Goal: Download file/media

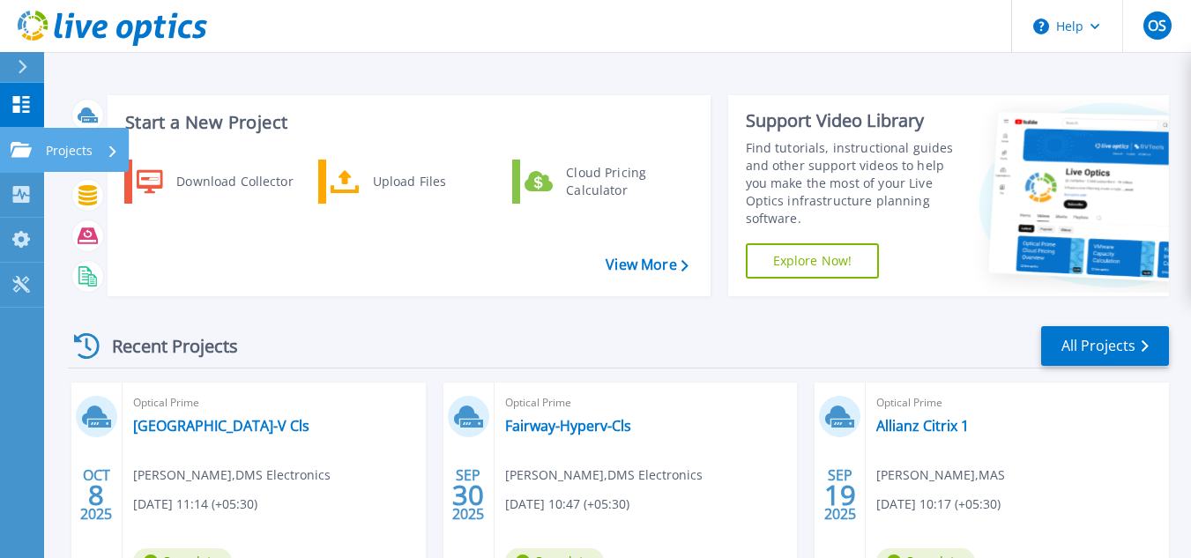
click at [82, 149] on p "Projects" at bounding box center [69, 151] width 47 height 46
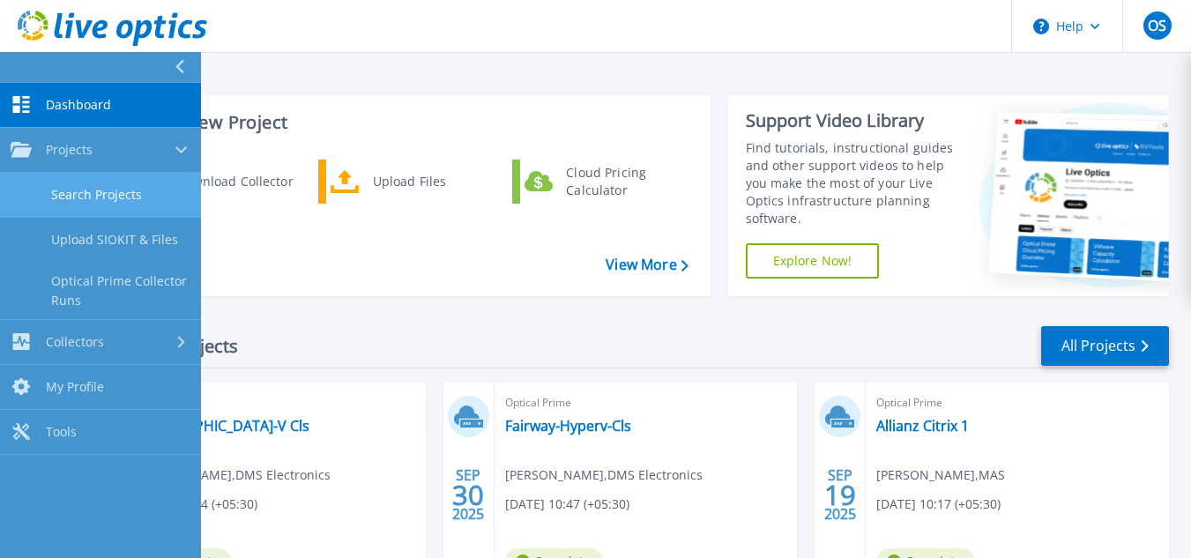
click at [98, 188] on link "Search Projects" at bounding box center [100, 195] width 201 height 45
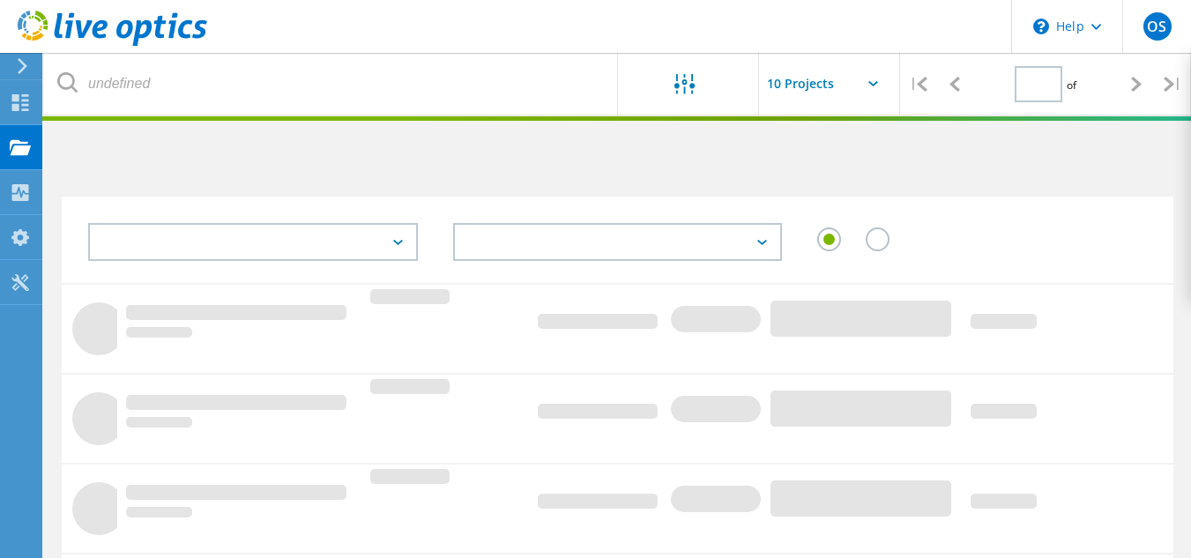
click at [263, 197] on div at bounding box center [617, 240] width 1111 height 86
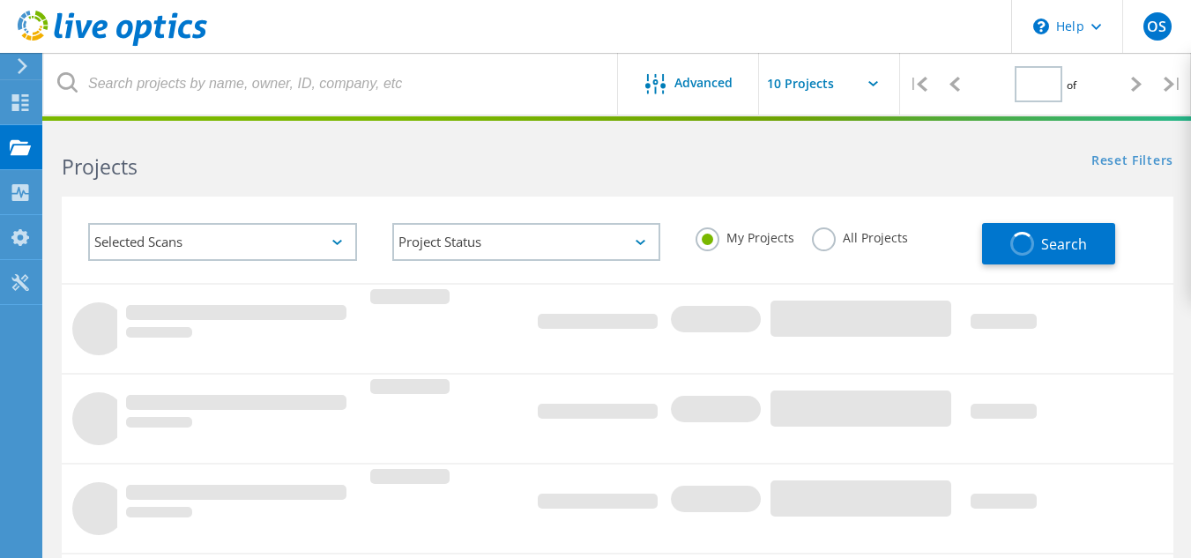
type input "1"
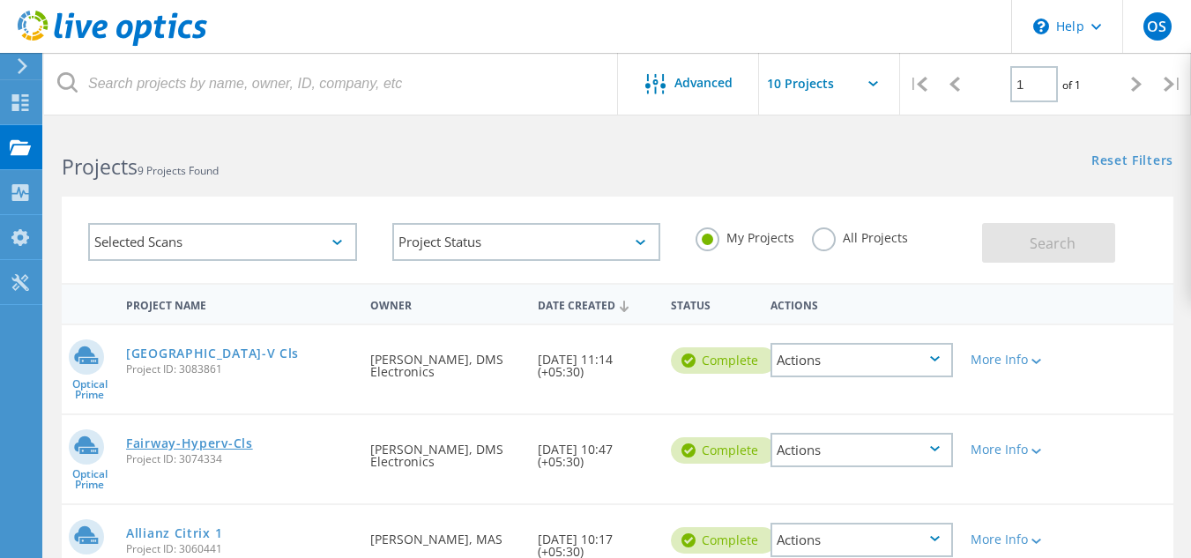
click at [212, 442] on link "Fairway-Hyperv-Cls" at bounding box center [189, 443] width 127 height 12
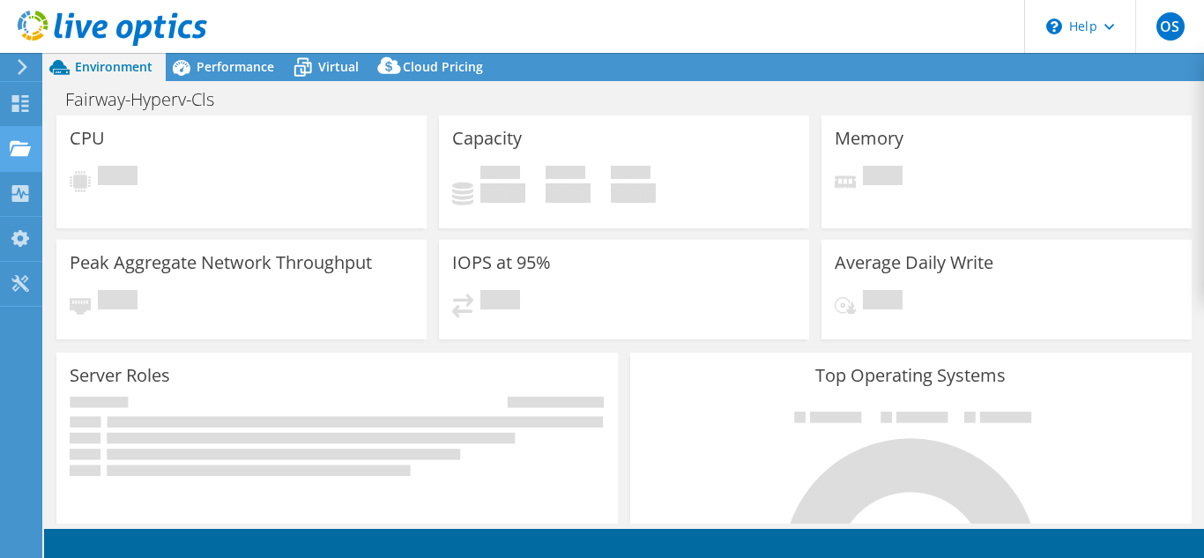
select select "USD"
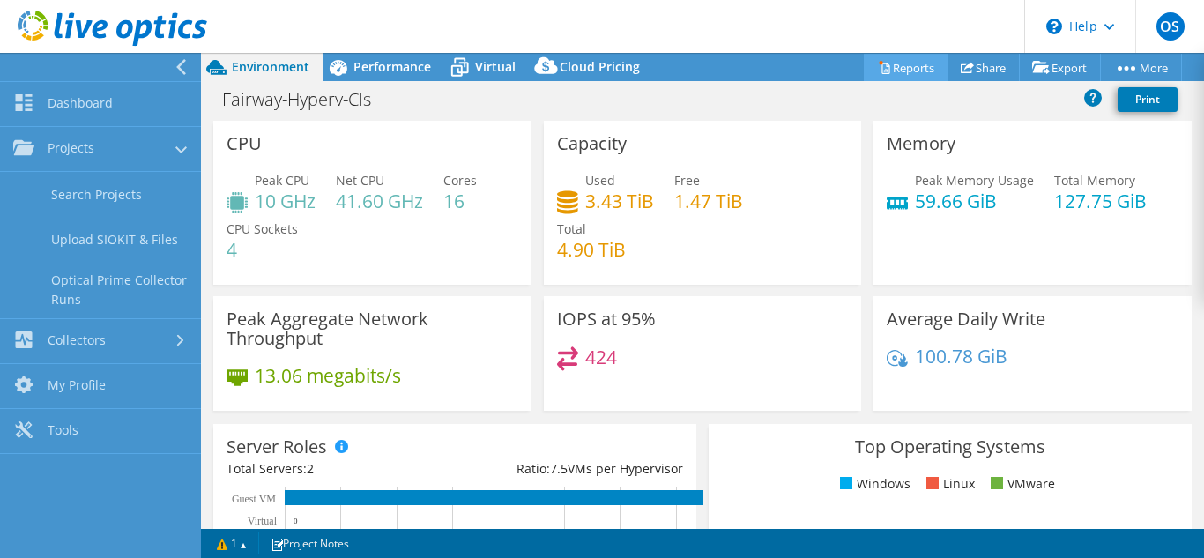
click at [864, 71] on link "Reports" at bounding box center [906, 67] width 85 height 27
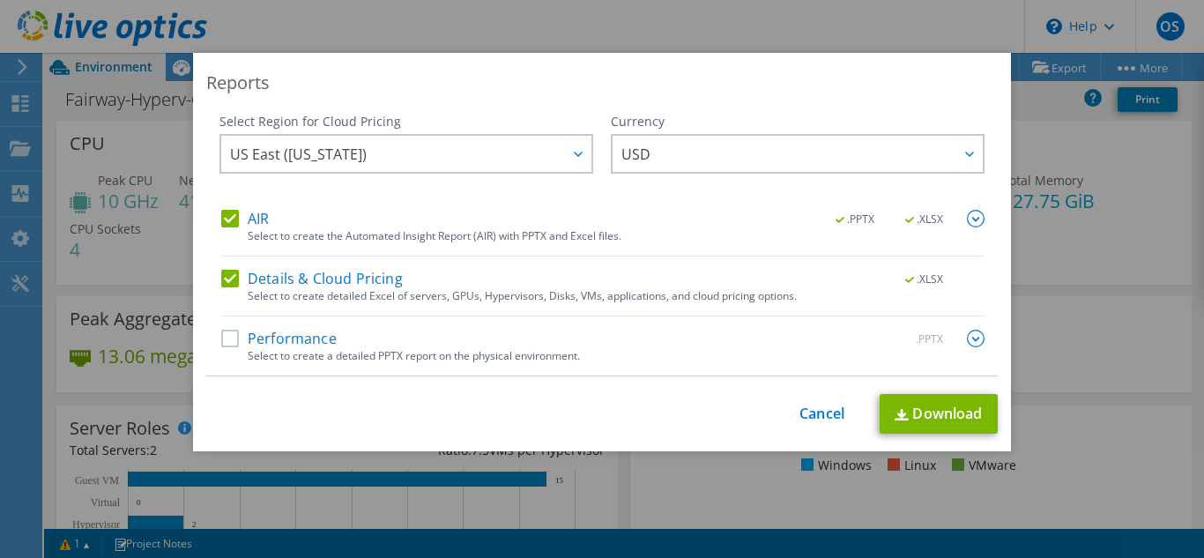
click at [234, 341] on label "Performance" at bounding box center [278, 339] width 115 height 18
click at [0, 0] on input "Performance" at bounding box center [0, 0] width 0 height 0
click at [946, 409] on link "Download" at bounding box center [938, 414] width 118 height 40
click at [834, 480] on div "Reports Select Region for Cloud Pricing Asia Pacific (Hong Kong) Asia Pacific (…" at bounding box center [602, 279] width 1204 height 452
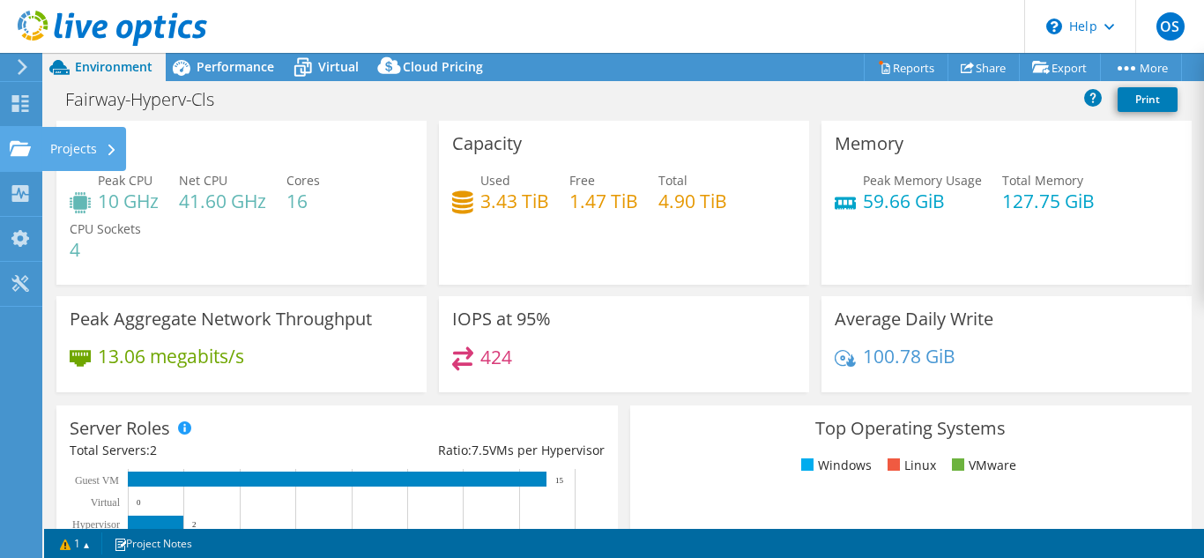
click at [65, 145] on div "Projects" at bounding box center [83, 149] width 85 height 44
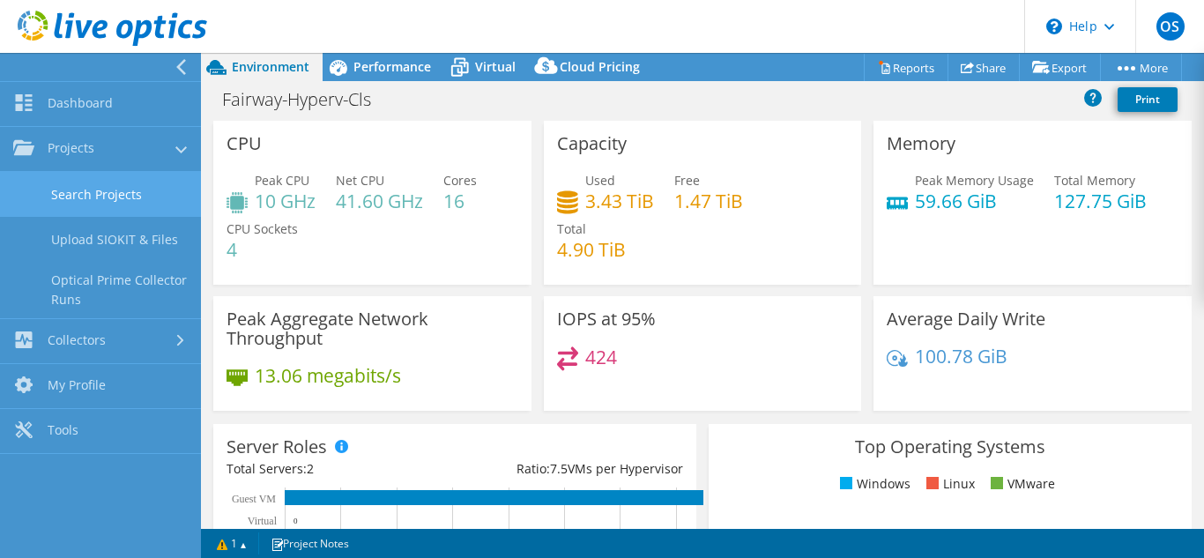
click at [77, 196] on link "Search Projects" at bounding box center [100, 194] width 201 height 45
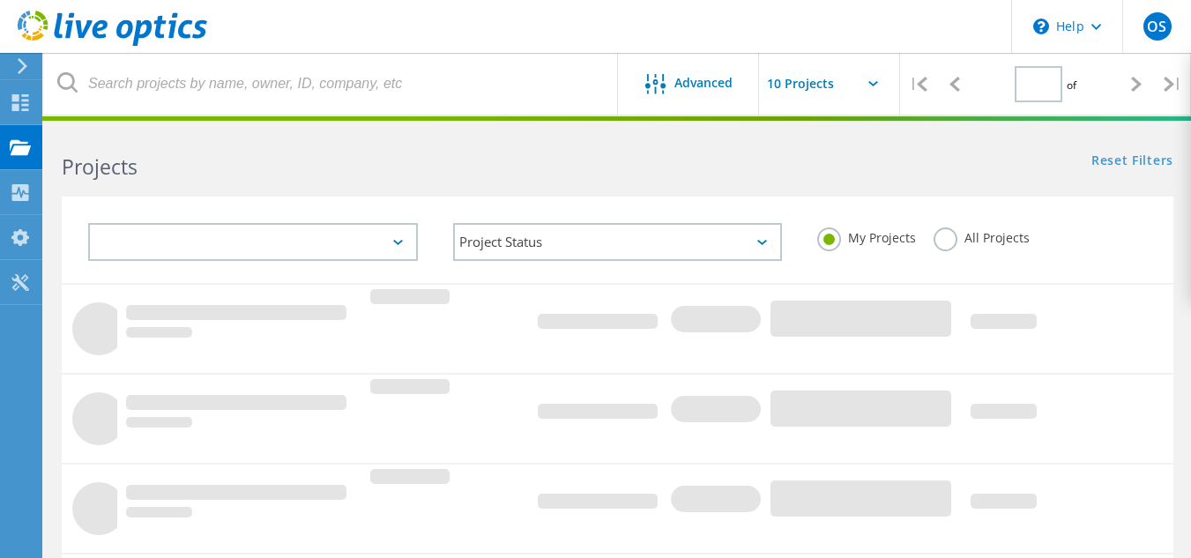
type input "1"
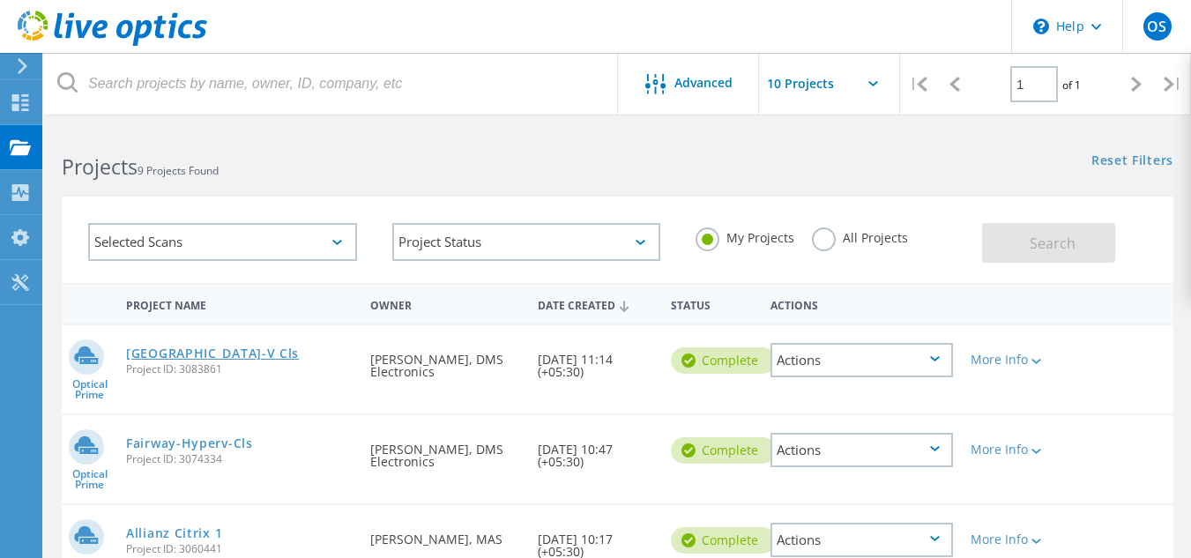
click at [222, 354] on link "[GEOGRAPHIC_DATA]-V Cls" at bounding box center [212, 353] width 173 height 12
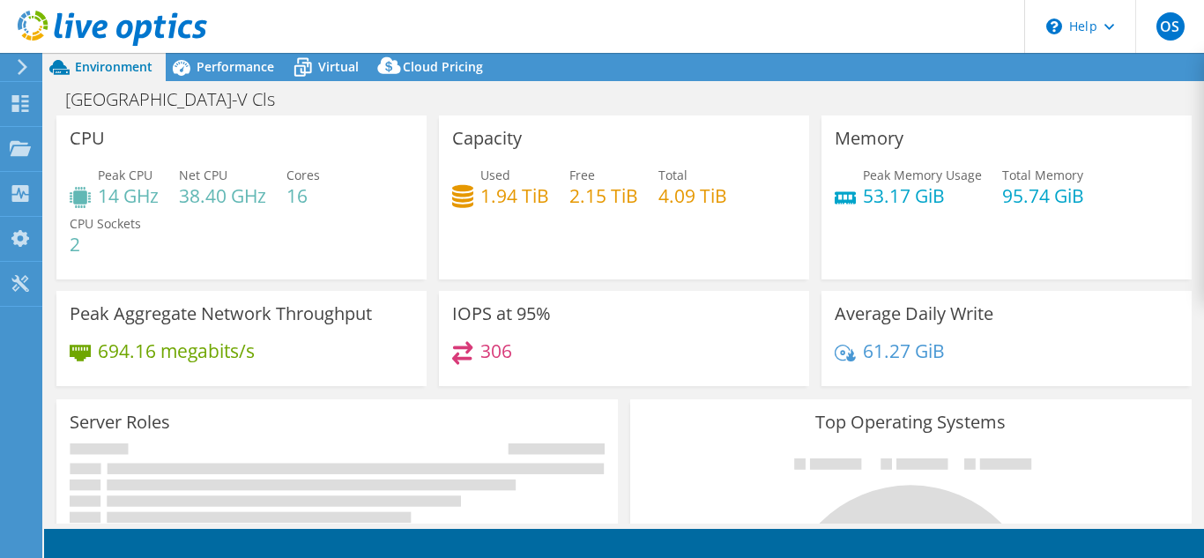
select select "USD"
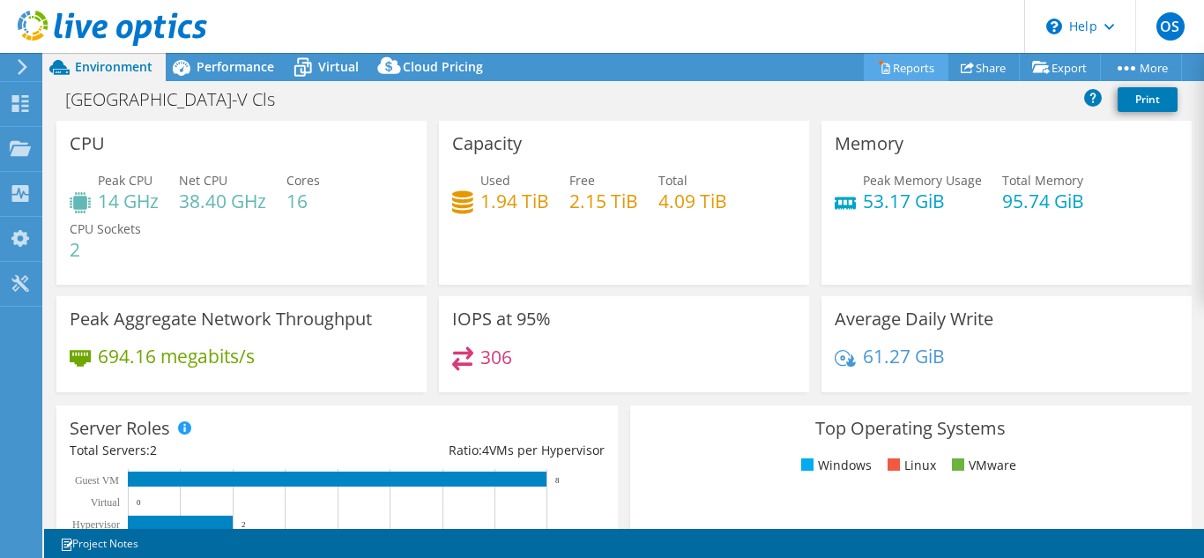
click at [881, 67] on link "Reports" at bounding box center [906, 67] width 85 height 27
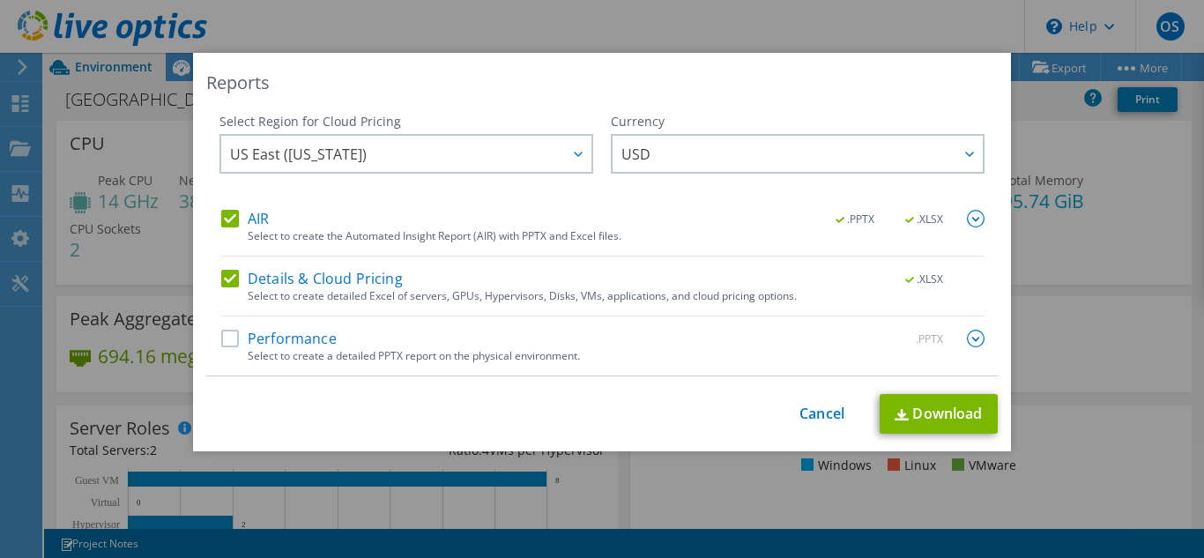
click at [259, 338] on label "Performance" at bounding box center [278, 339] width 115 height 18
click at [0, 0] on input "Performance" at bounding box center [0, 0] width 0 height 0
click at [921, 404] on link "Download" at bounding box center [938, 414] width 118 height 40
click at [807, 405] on link "Cancel" at bounding box center [821, 413] width 45 height 17
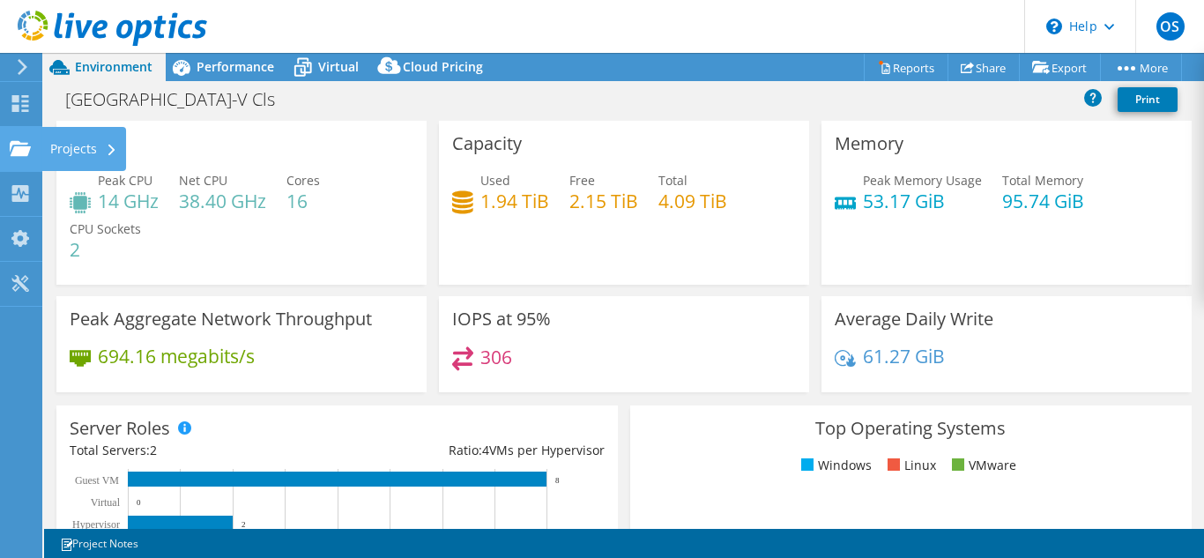
click at [67, 160] on div "Projects" at bounding box center [83, 149] width 85 height 44
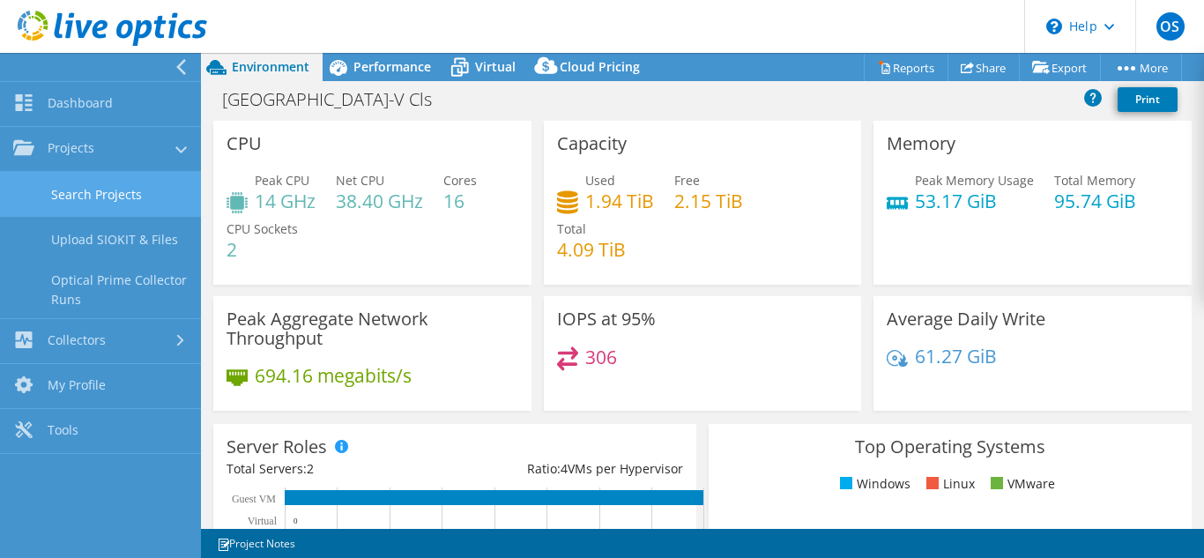
click at [97, 195] on link "Search Projects" at bounding box center [100, 194] width 201 height 45
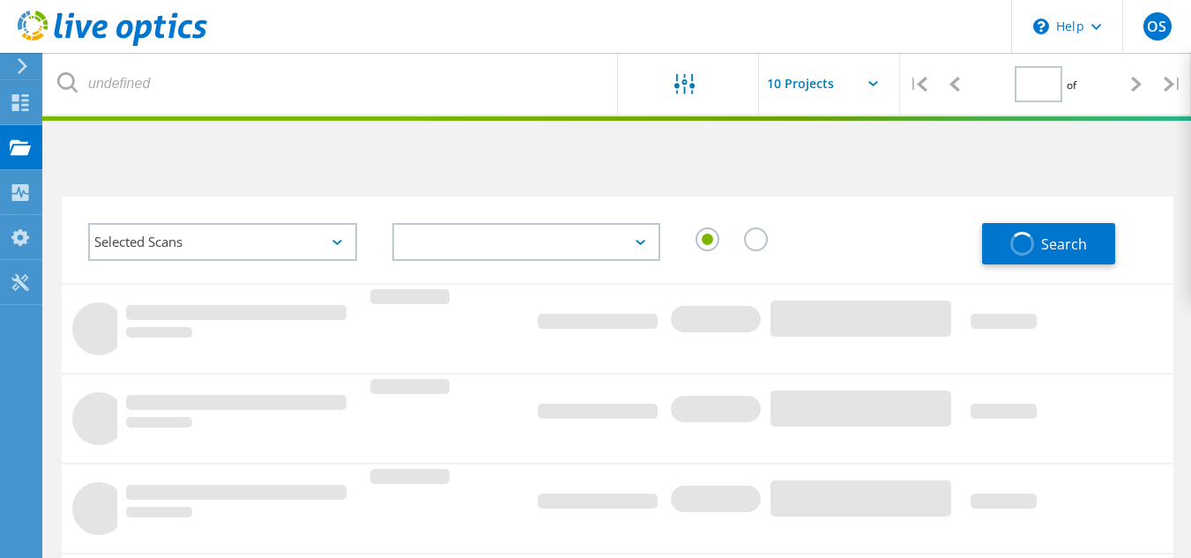
type input "1"
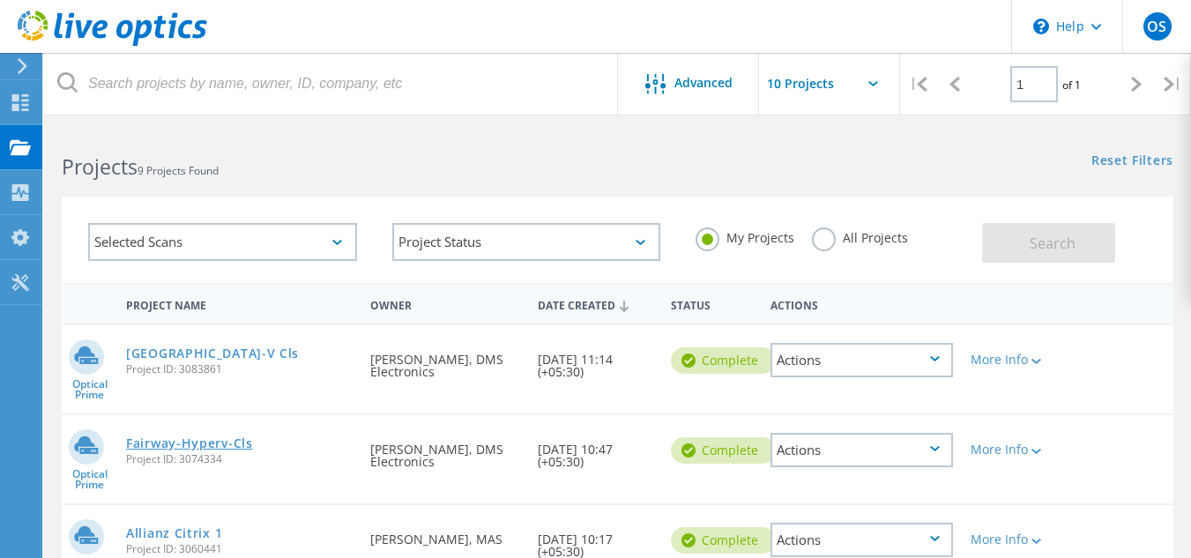
click at [217, 442] on link "Fairway-Hyperv-Cls" at bounding box center [189, 443] width 127 height 12
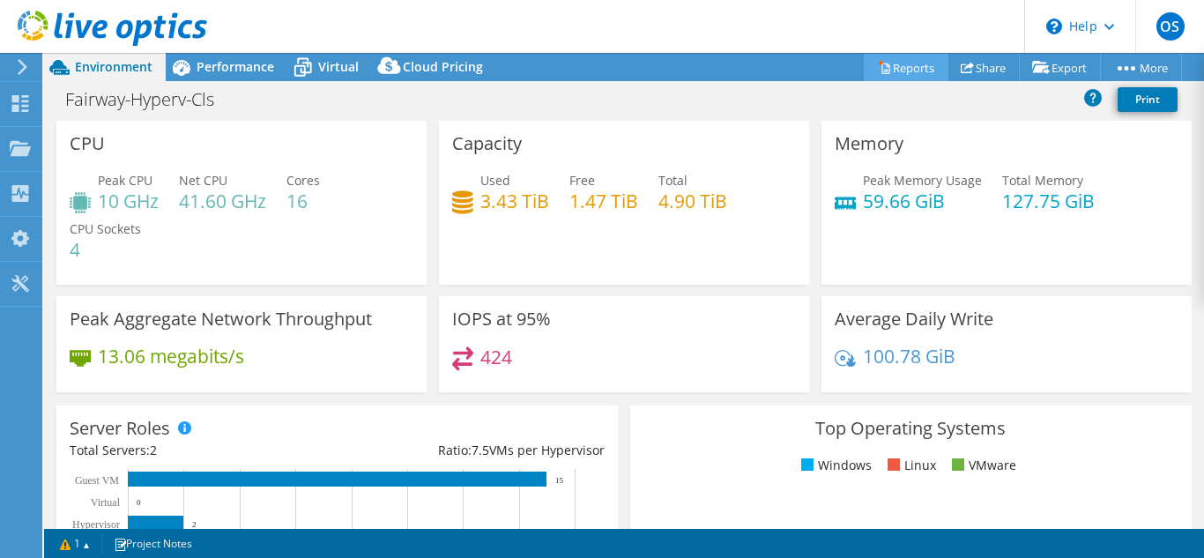
click at [889, 71] on link "Reports" at bounding box center [906, 67] width 85 height 27
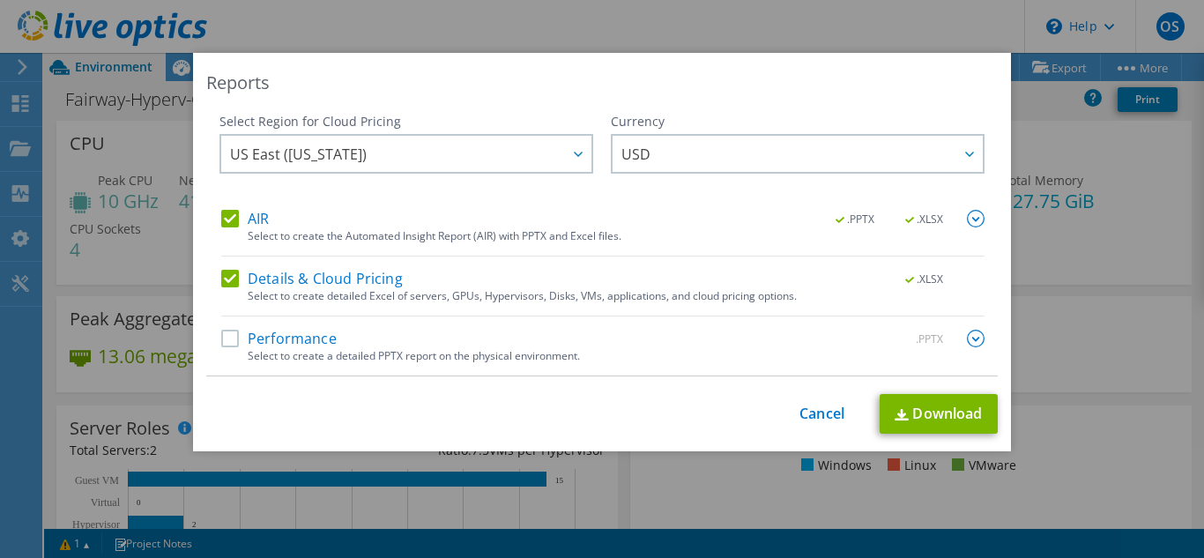
click at [267, 338] on label "Performance" at bounding box center [278, 339] width 115 height 18
click at [0, 0] on input "Performance" at bounding box center [0, 0] width 0 height 0
click at [924, 397] on link "Download" at bounding box center [938, 414] width 118 height 40
click at [821, 405] on link "Cancel" at bounding box center [821, 413] width 45 height 17
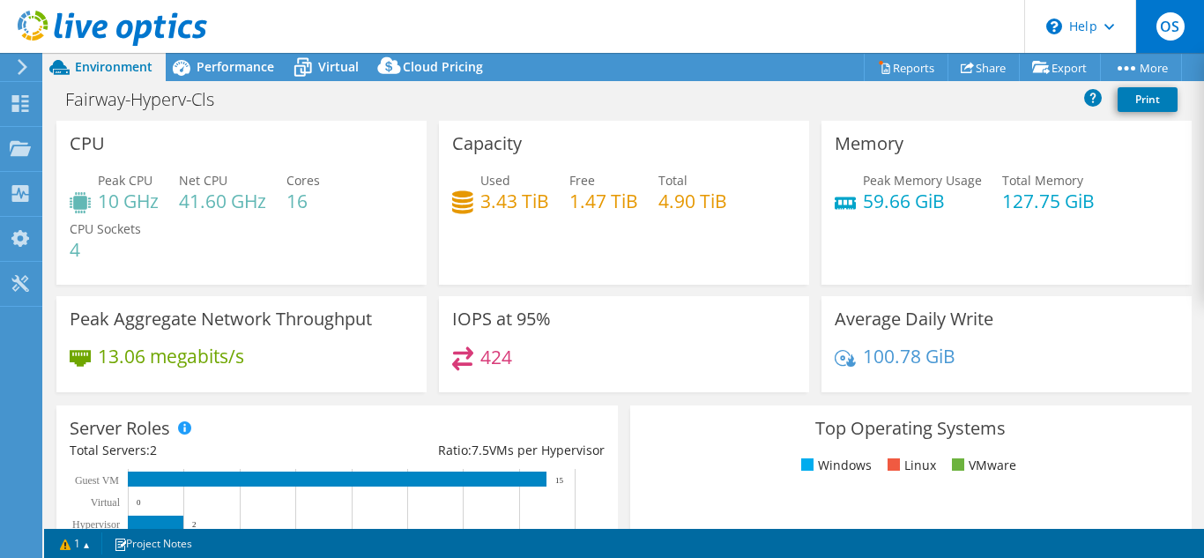
click at [1165, 31] on span "OS" at bounding box center [1170, 26] width 28 height 28
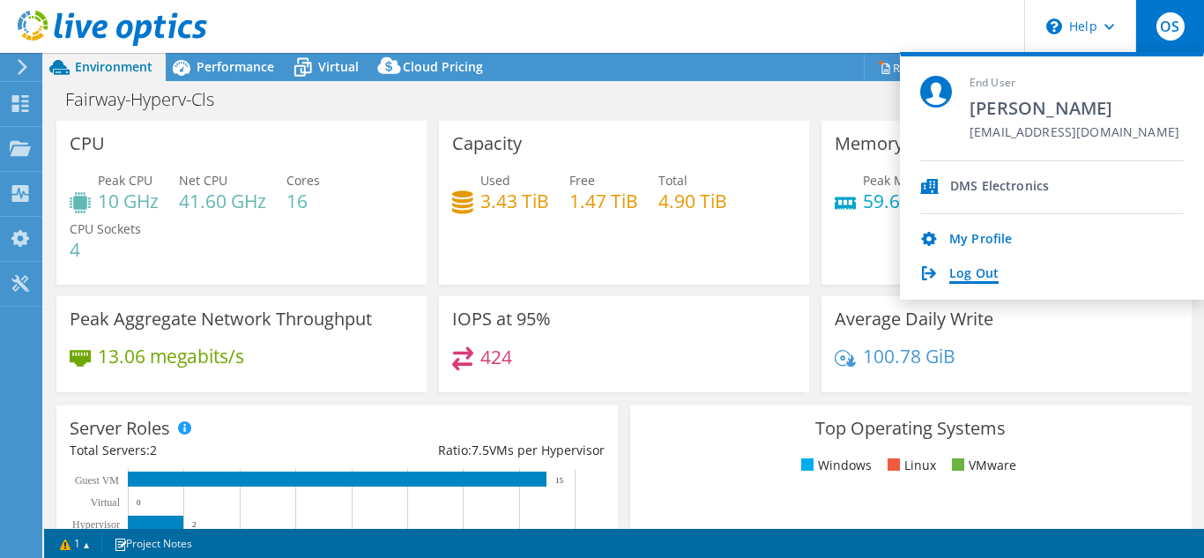
click at [962, 277] on link "Log Out" at bounding box center [973, 274] width 49 height 17
